Goal: Task Accomplishment & Management: Use online tool/utility

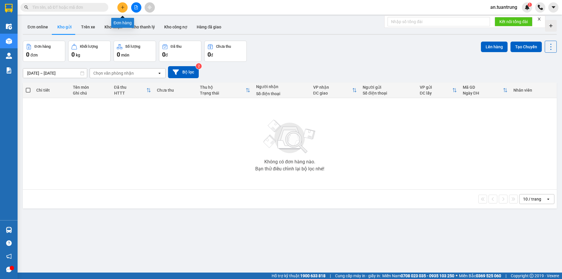
click at [120, 7] on button at bounding box center [122, 7] width 10 height 10
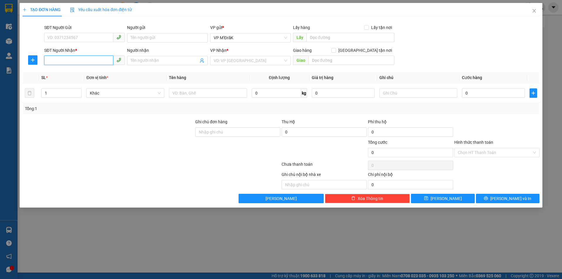
click at [96, 62] on input "SĐT Người Nhận *" at bounding box center [78, 60] width 69 height 9
type input "0904416416"
click at [248, 60] on input "search" at bounding box center [248, 60] width 69 height 9
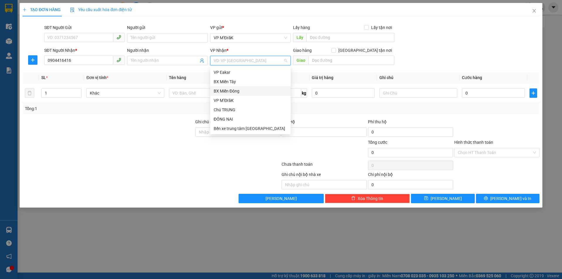
click at [236, 92] on div "BX Miền Đông" at bounding box center [251, 91] width 74 height 6
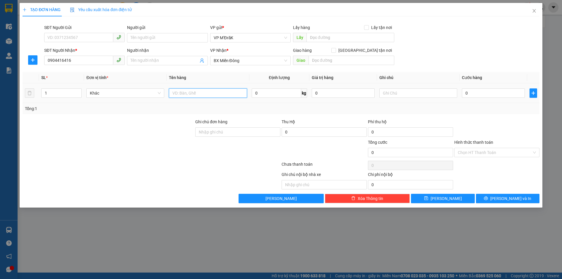
click at [199, 98] on input "text" at bounding box center [208, 92] width 78 height 9
type input "thung"
click at [518, 127] on div at bounding box center [497, 129] width 86 height 21
click at [507, 92] on input "0" at bounding box center [493, 92] width 63 height 9
drag, startPoint x: 505, startPoint y: 112, endPoint x: 507, endPoint y: 121, distance: 9.5
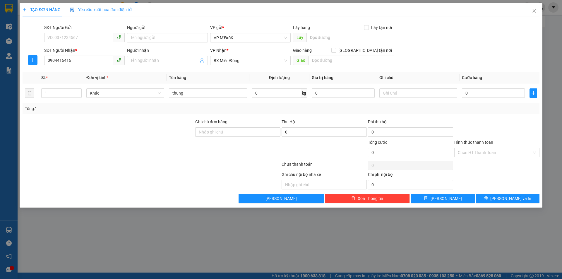
click at [506, 118] on div "Transit Pickup Surcharge Ids Transit Deliver Surcharge Ids Transit Deliver Surc…" at bounding box center [281, 112] width 517 height 182
click at [488, 198] on icon "printer" at bounding box center [486, 198] width 4 height 4
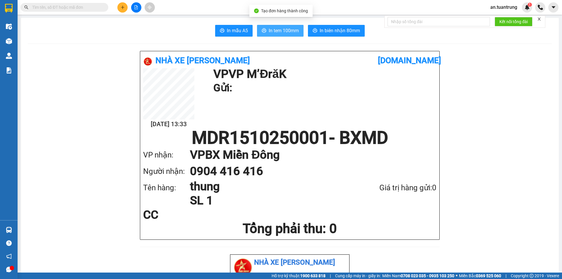
drag, startPoint x: 284, startPoint y: 31, endPoint x: 281, endPoint y: 32, distance: 3.0
click at [284, 31] on span "In tem 100mm" at bounding box center [284, 30] width 30 height 7
drag, startPoint x: 195, startPoint y: 182, endPoint x: 188, endPoint y: 186, distance: 8.4
click at [195, 182] on h1 "thung" at bounding box center [269, 187] width 158 height 14
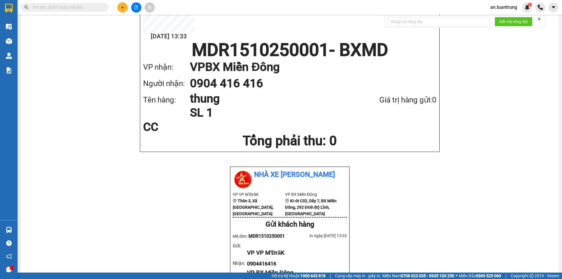
click at [378, 191] on div "Nhà xe Tuấn Trung [DOMAIN_NAME] [DATE] 13:33 VP VP M’ĐrăK Gửi: MDR1510250001 - …" at bounding box center [290, 258] width 524 height 591
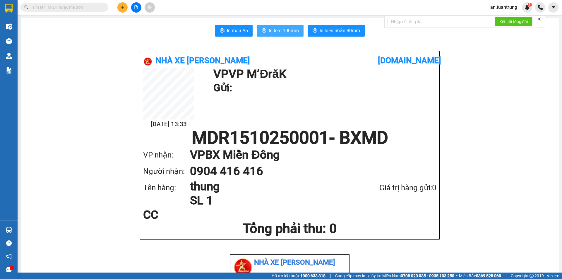
click at [274, 33] on span "In tem 100mm" at bounding box center [284, 30] width 30 height 7
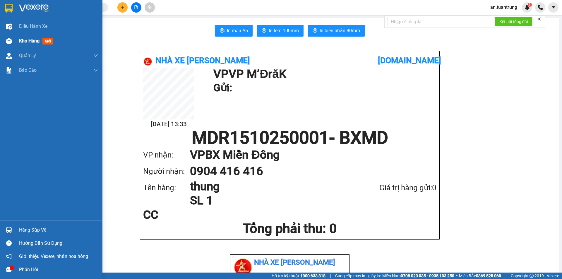
click at [13, 39] on div at bounding box center [9, 41] width 10 height 10
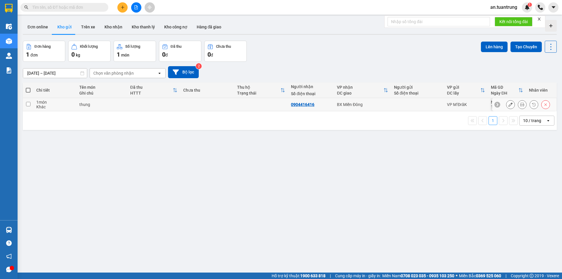
click at [544, 106] on icon at bounding box center [546, 105] width 4 height 4
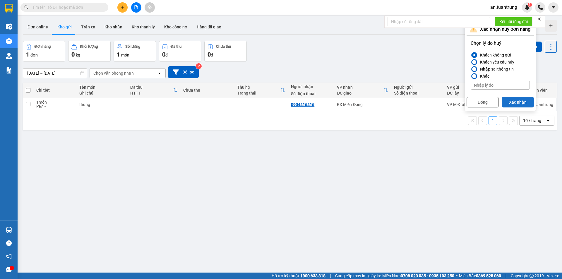
click at [515, 101] on button "Xác nhận" at bounding box center [518, 102] width 32 height 11
